Goal: Task Accomplishment & Management: Use online tool/utility

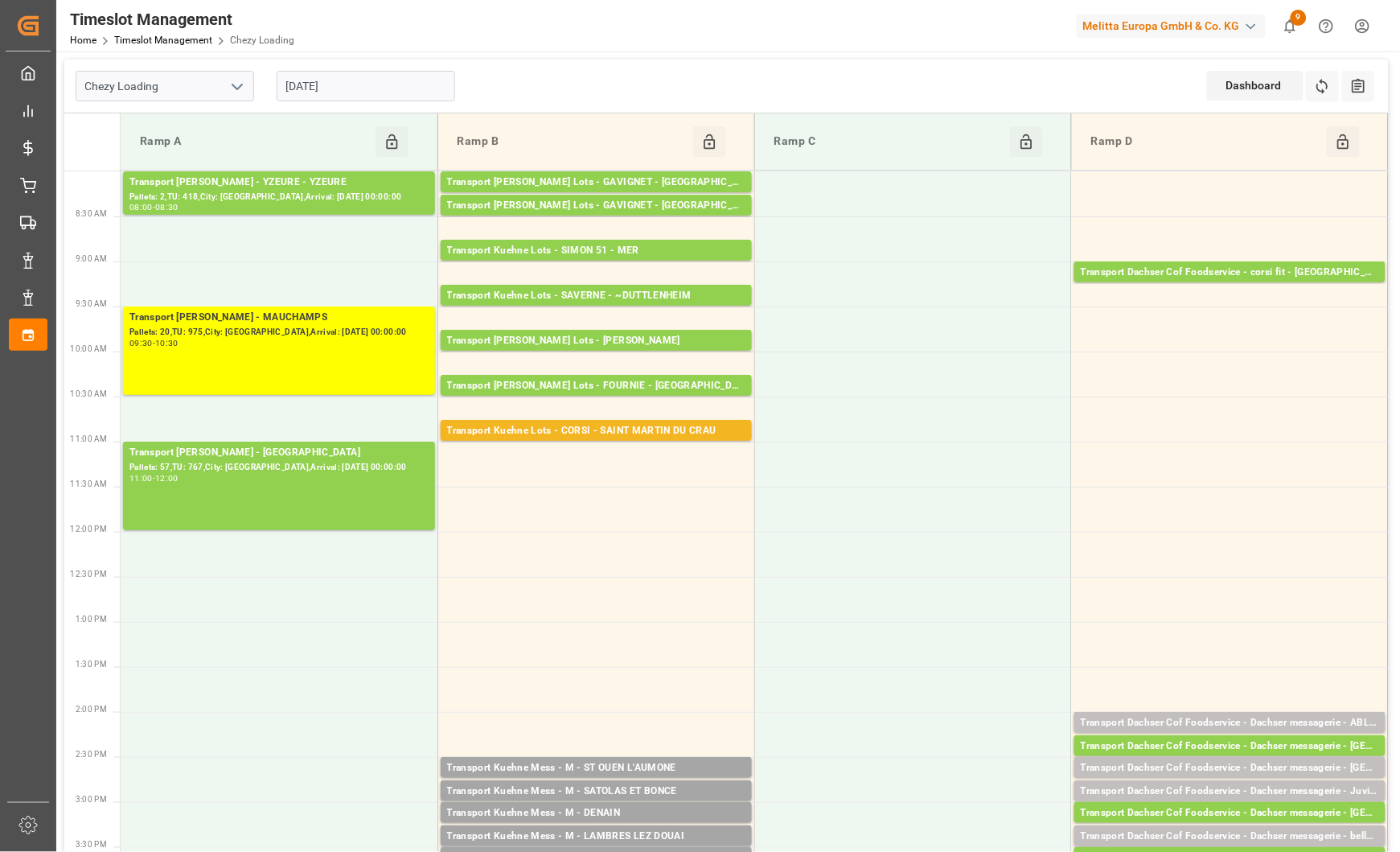
click at [379, 93] on input "[DATE]" at bounding box center [366, 86] width 179 height 30
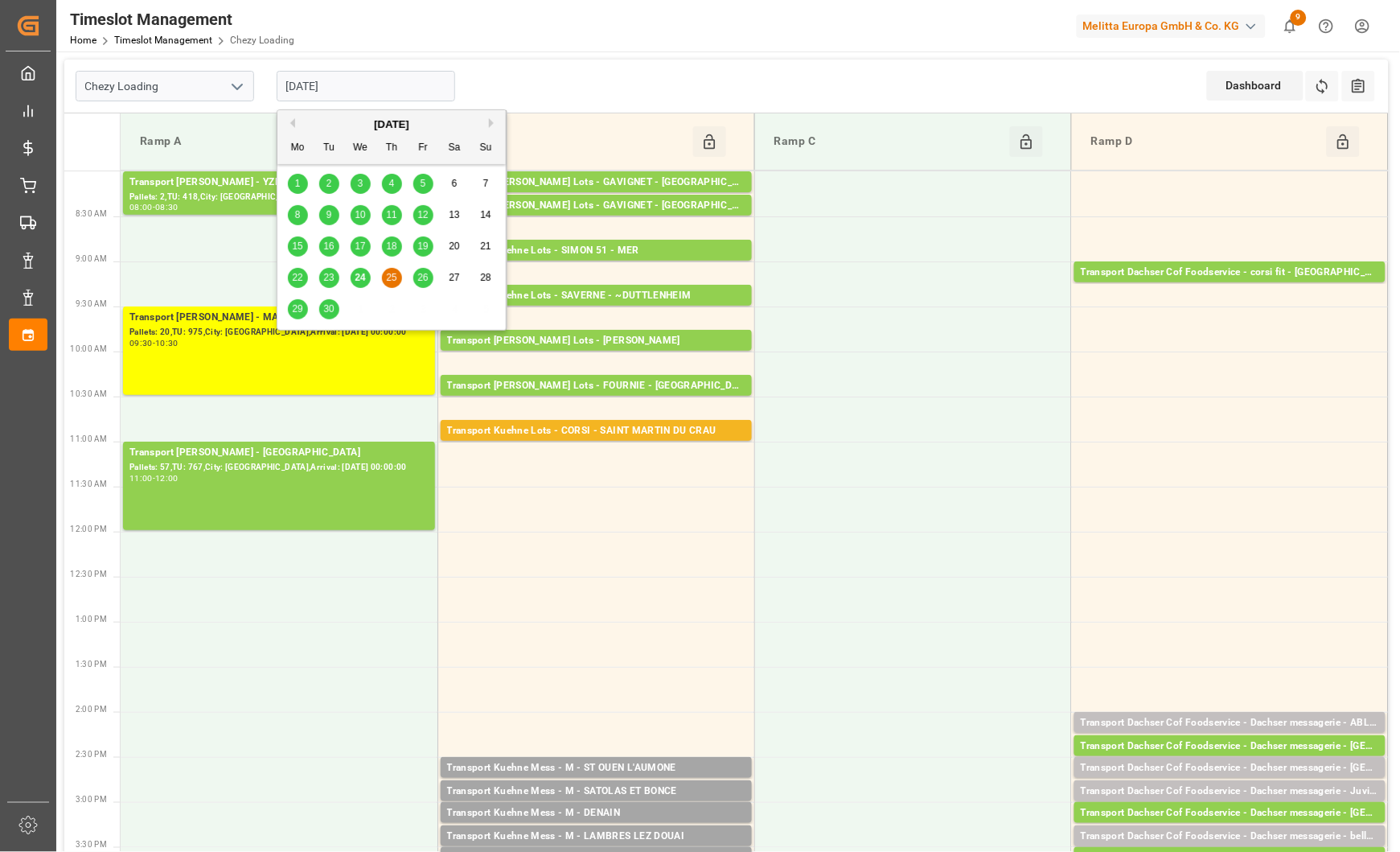
click at [379, 93] on input "[DATE]" at bounding box center [366, 86] width 179 height 30
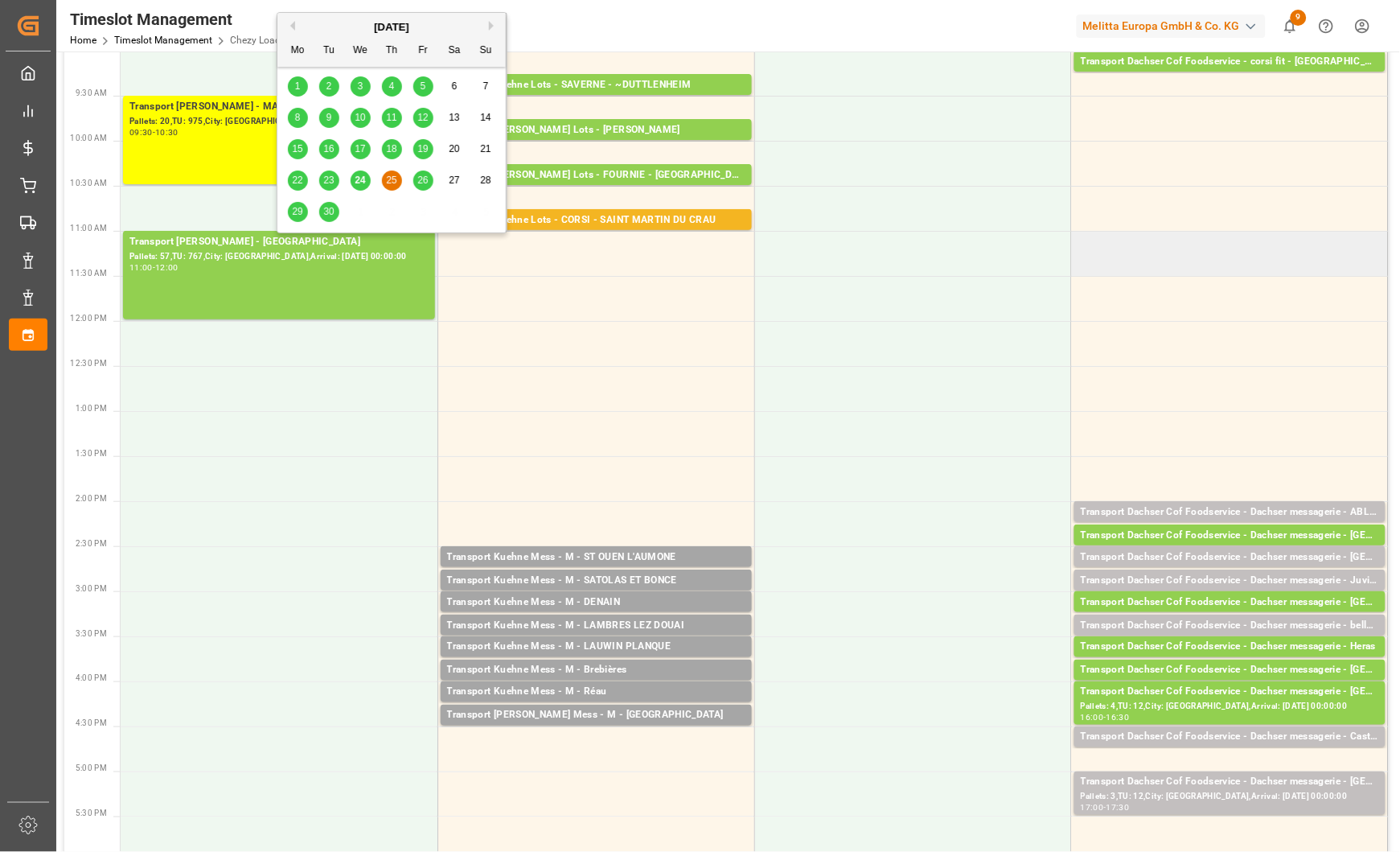
scroll to position [214, 0]
